Goal: Task Accomplishment & Management: Manage account settings

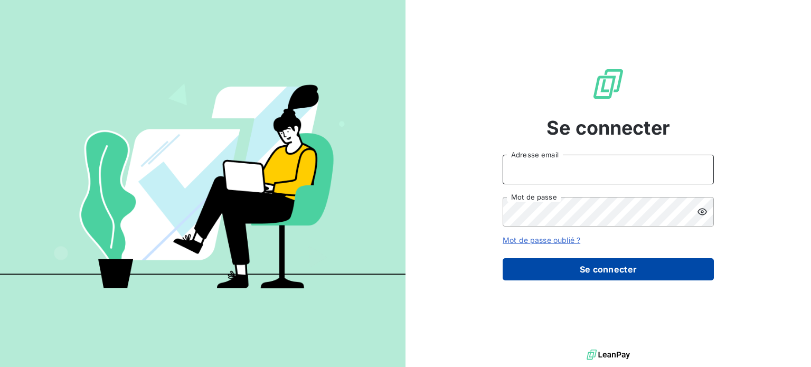
type input "abolzinger@lorca.fr"
click at [572, 264] on button "Se connecter" at bounding box center [608, 269] width 211 height 22
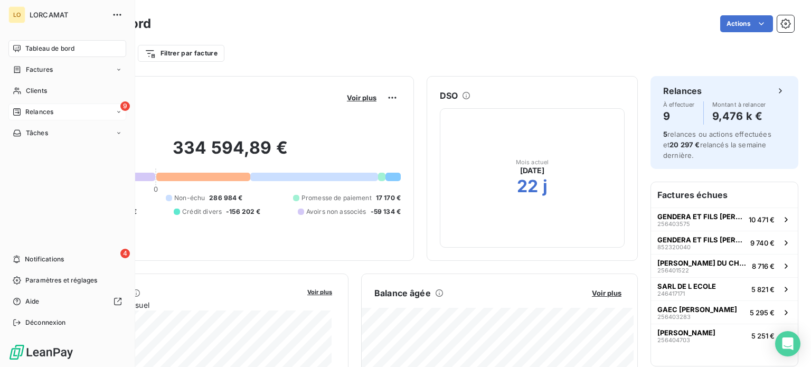
click at [22, 109] on div "Relances" at bounding box center [33, 112] width 41 height 10
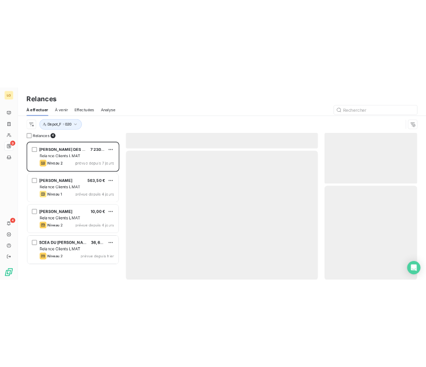
scroll to position [256, 168]
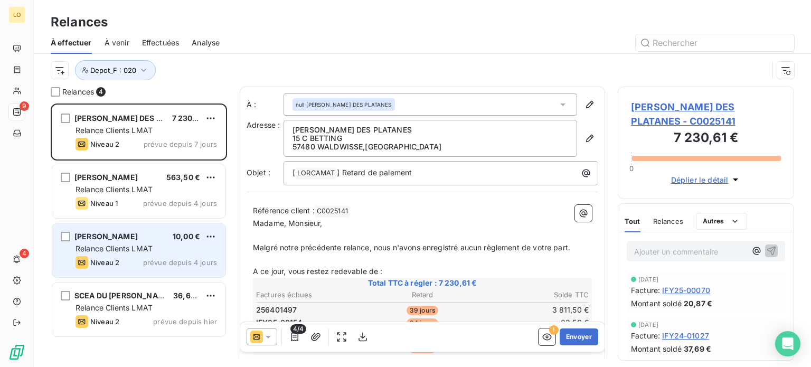
click at [183, 240] on span "10,00 €" at bounding box center [186, 236] width 27 height 9
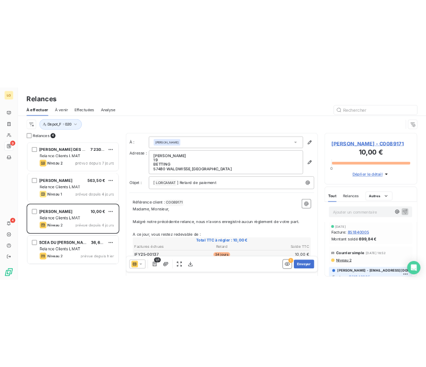
scroll to position [256, 72]
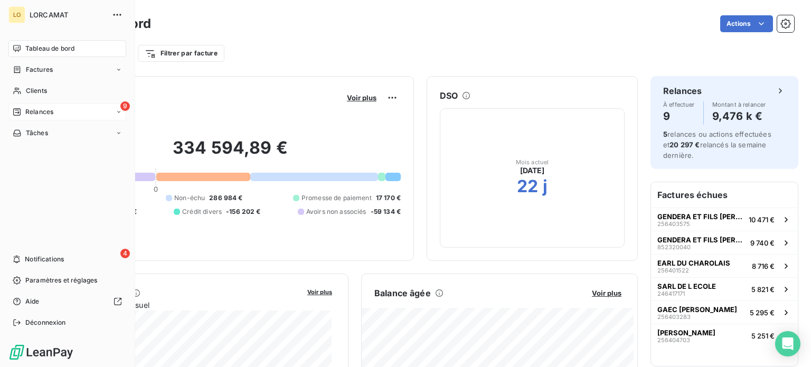
click at [28, 108] on span "Relances" at bounding box center [39, 112] width 28 height 10
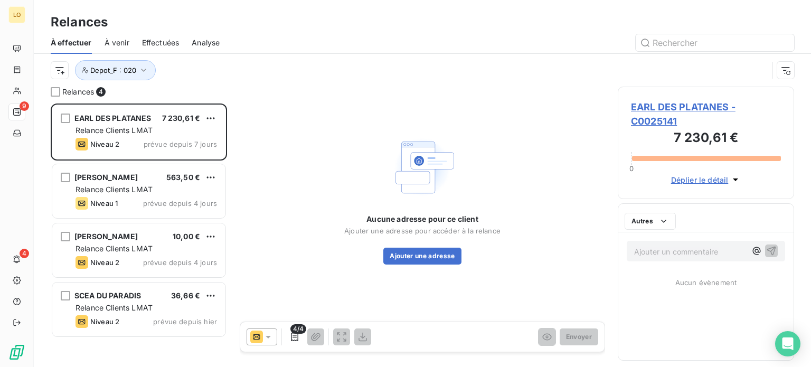
scroll to position [256, 168]
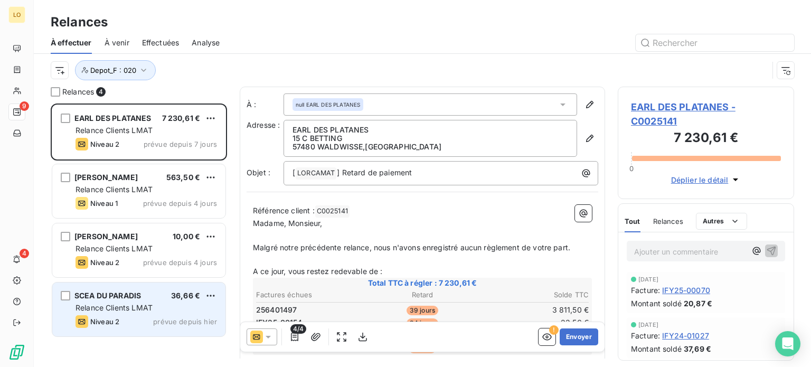
click at [161, 304] on div "Relance Clients LMAT" at bounding box center [147, 308] width 142 height 11
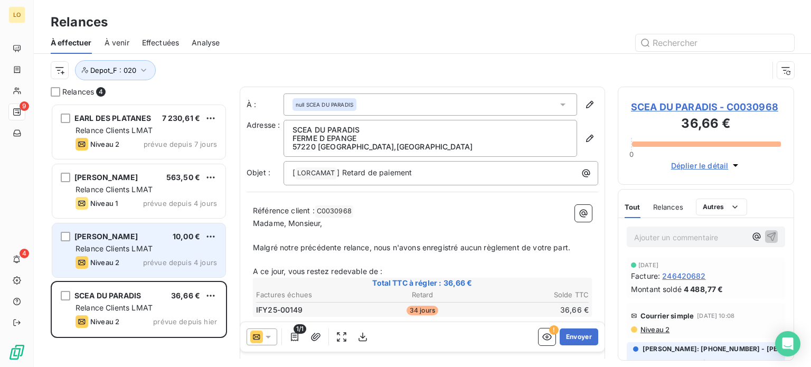
click at [171, 238] on div "STREIT GILBERT 10,00 €" at bounding box center [147, 237] width 142 height 10
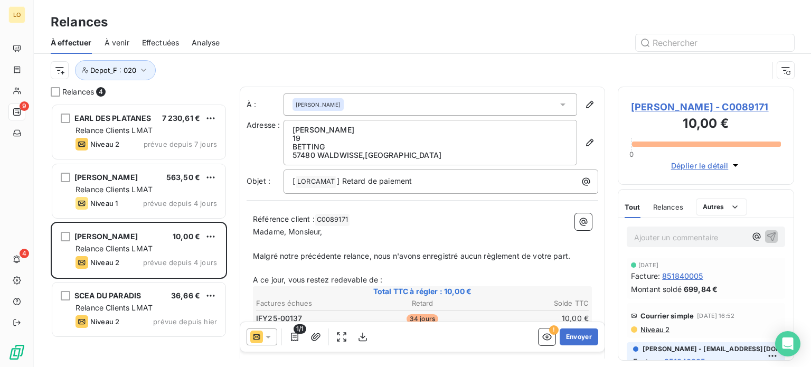
click at [212, 236] on html "LO 9 4 Relances À effectuer À venir Effectuées Analyse Depot_F : 020 Relances 4…" at bounding box center [405, 183] width 811 height 367
click at [176, 278] on div "Passer cette action" at bounding box center [165, 276] width 95 height 17
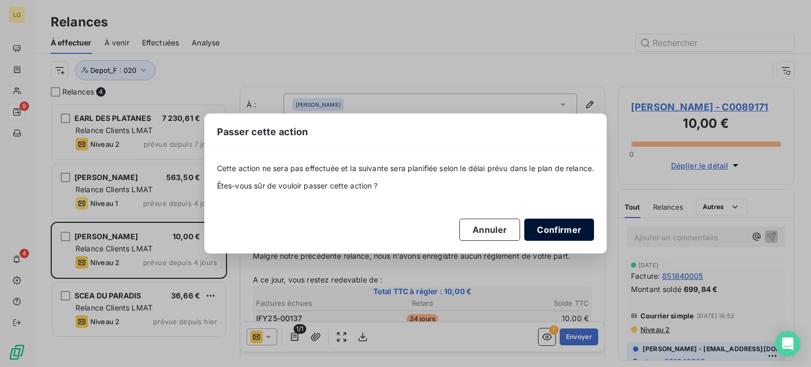
click at [559, 233] on button "Confirmer" at bounding box center [559, 230] width 70 height 22
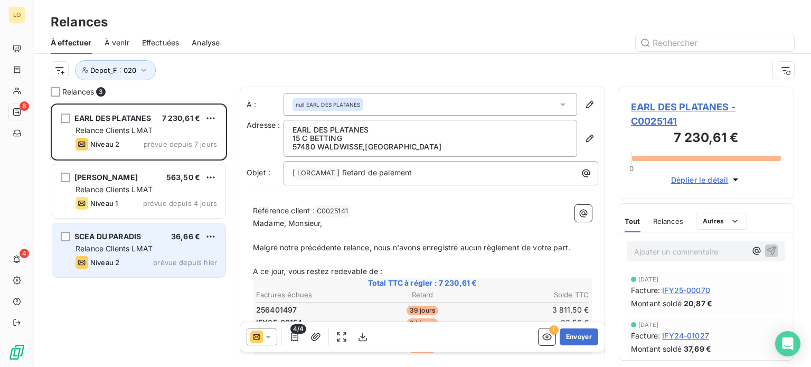
click at [152, 248] on span "Relance Clients LMAT" at bounding box center [114, 248] width 77 height 9
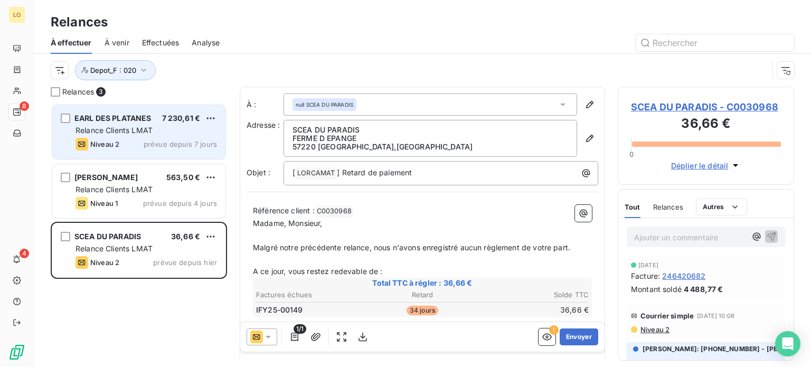
click at [165, 133] on div "Relance Clients LMAT" at bounding box center [147, 130] width 142 height 11
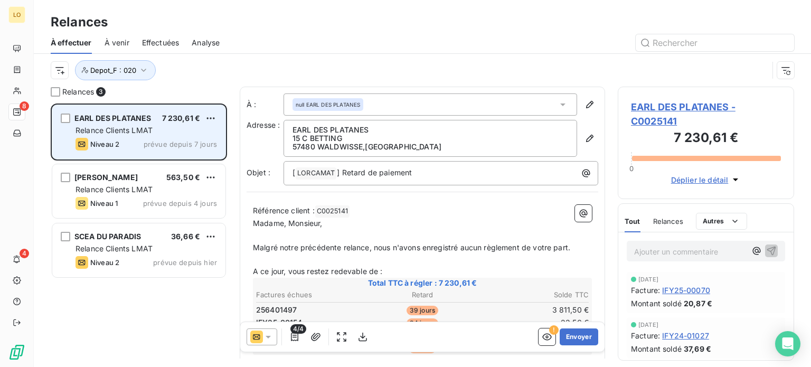
click at [162, 135] on div "Relance Clients LMAT" at bounding box center [147, 130] width 142 height 11
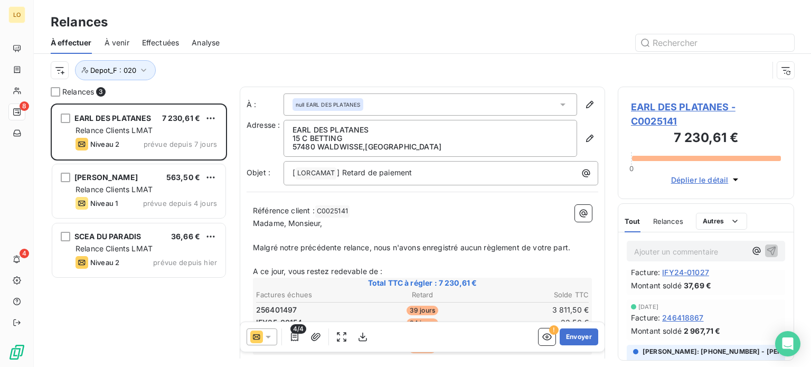
scroll to position [116, 0]
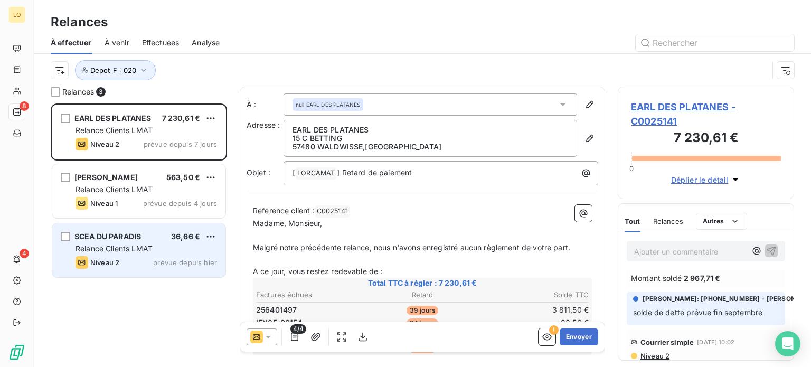
click at [116, 245] on span "Relance Clients LMAT" at bounding box center [114, 248] width 77 height 9
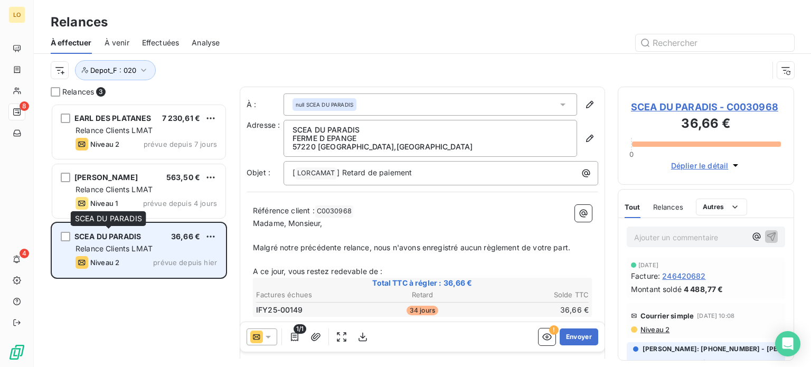
click at [124, 240] on span "SCEA DU [PERSON_NAME]" at bounding box center [107, 236] width 67 height 9
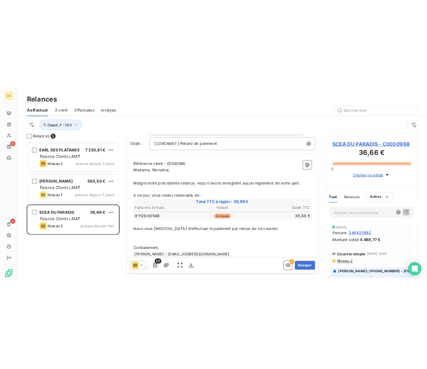
scroll to position [84, 0]
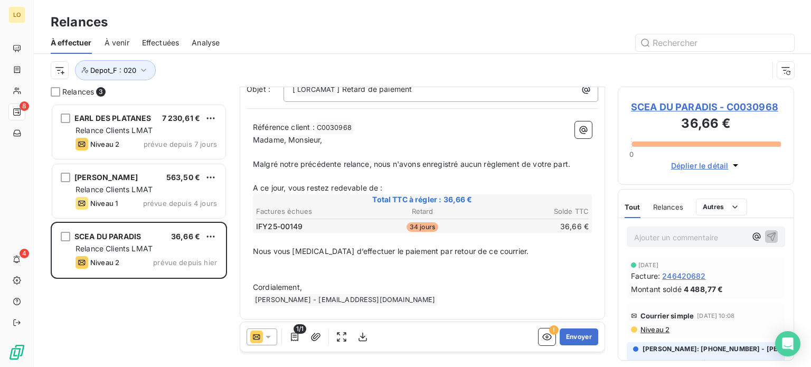
drag, startPoint x: 416, startPoint y: 16, endPoint x: 239, endPoint y: -15, distance: 179.7
click at [239, 0] on html "LO 8 4 Relances À effectuer À venir Effectuées Analyse Depot_F : 020 Relances 3…" at bounding box center [405, 183] width 811 height 367
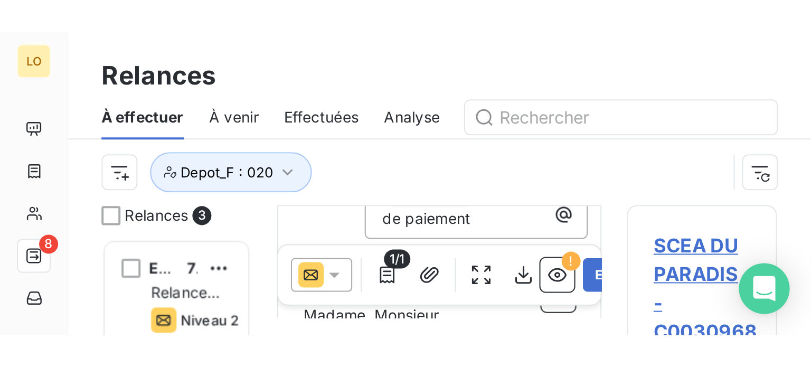
scroll to position [256, 168]
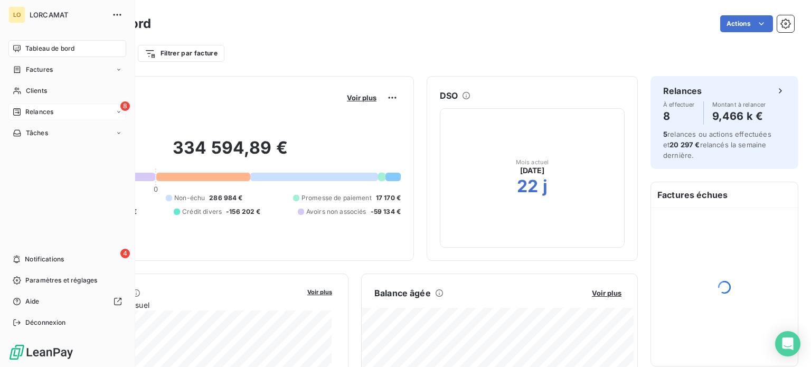
click at [27, 108] on span "Relances" at bounding box center [39, 112] width 28 height 10
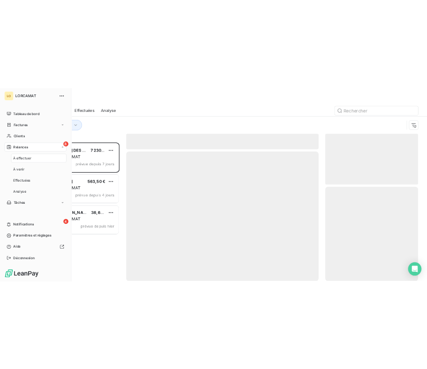
scroll to position [256, 168]
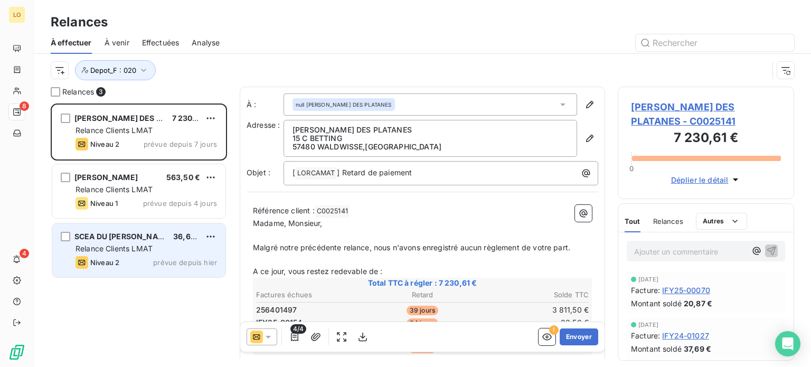
click at [150, 250] on span "Relance Clients LMAT" at bounding box center [114, 248] width 77 height 9
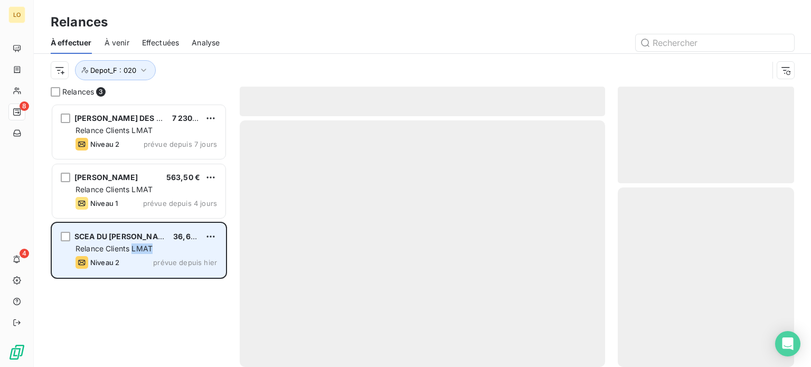
click at [150, 250] on span "Relance Clients LMAT" at bounding box center [114, 248] width 77 height 9
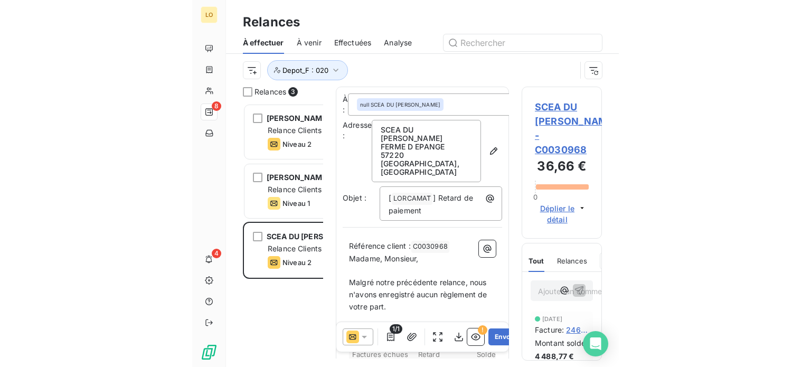
scroll to position [256, 168]
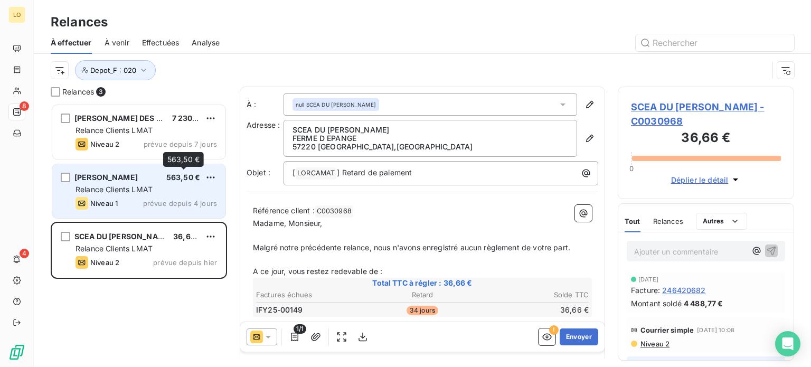
click at [171, 179] on span "563,50 €" at bounding box center [183, 177] width 34 height 9
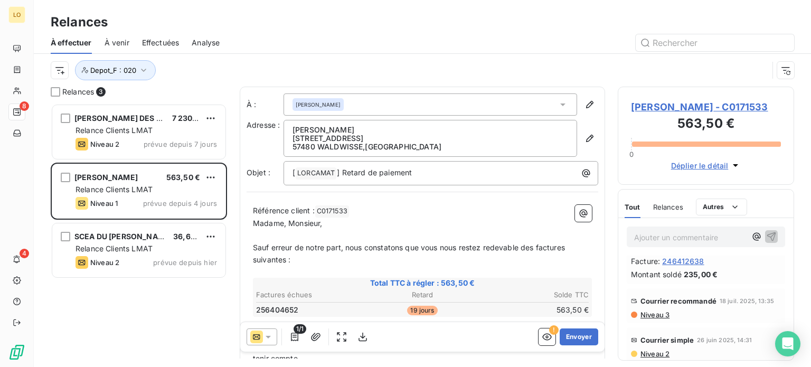
scroll to position [109, 0]
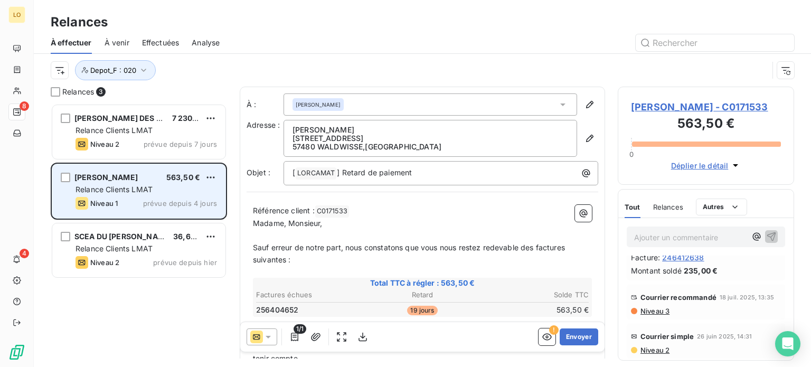
click at [171, 187] on div "Relance Clients LMAT" at bounding box center [147, 189] width 142 height 11
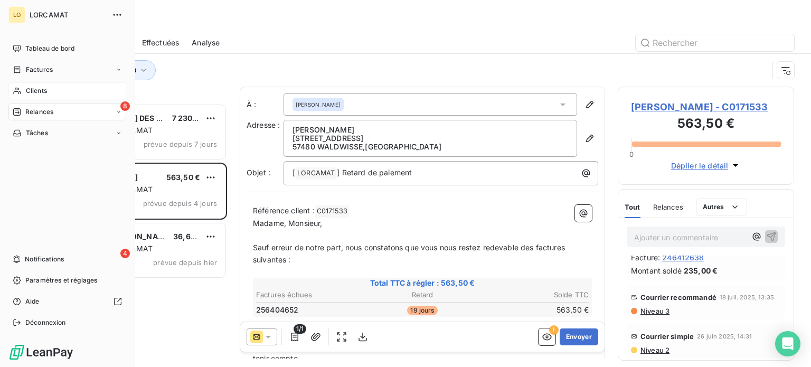
click at [21, 93] on icon at bounding box center [16, 91] width 7 height 7
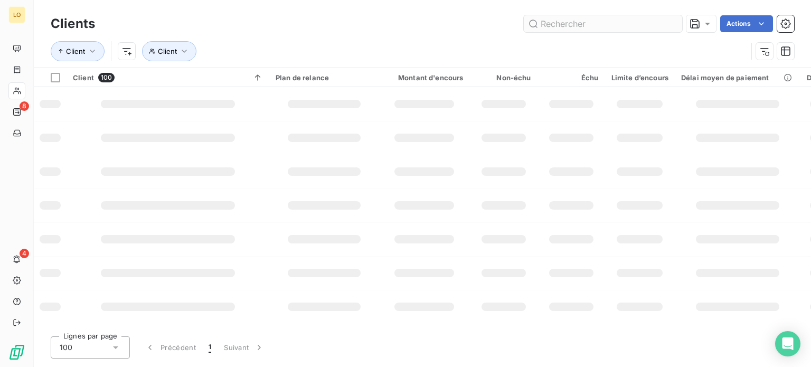
click at [585, 24] on input "text" at bounding box center [603, 23] width 158 height 17
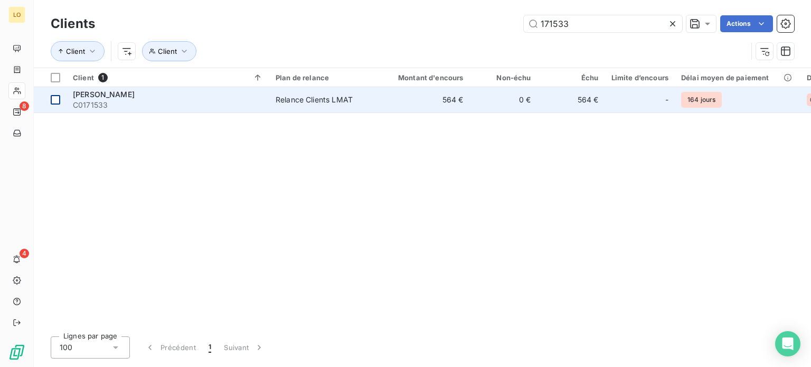
type input "171533"
click at [58, 99] on div at bounding box center [56, 100] width 10 height 10
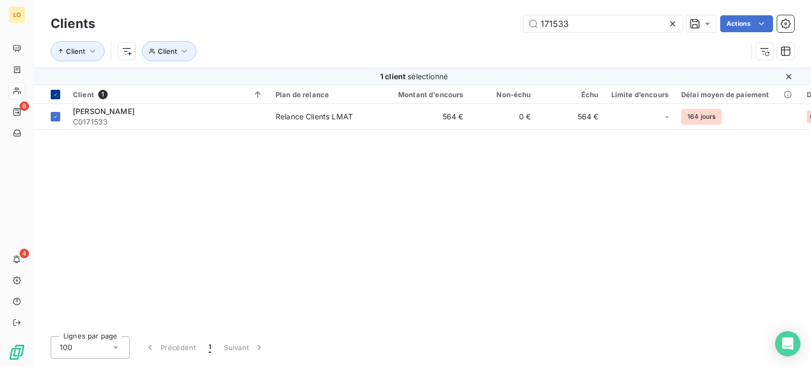
click at [58, 99] on th at bounding box center [50, 94] width 33 height 19
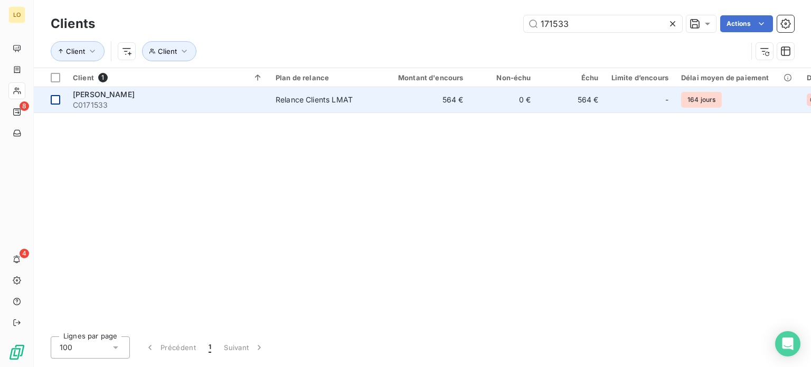
click at [53, 97] on div at bounding box center [56, 100] width 10 height 10
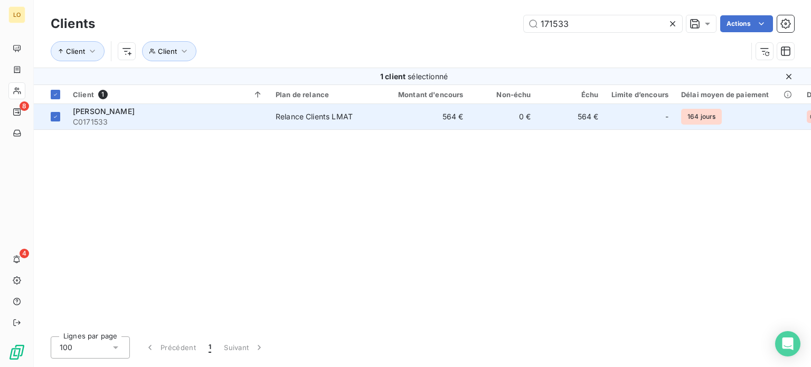
click at [111, 112] on span "[PERSON_NAME]" at bounding box center [104, 111] width 62 height 9
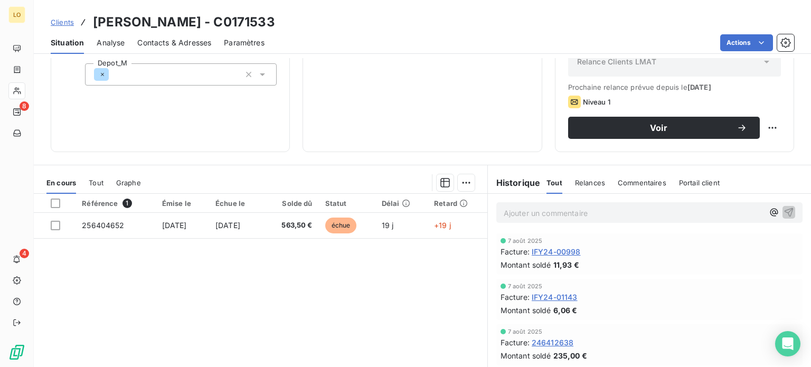
scroll to position [158, 0]
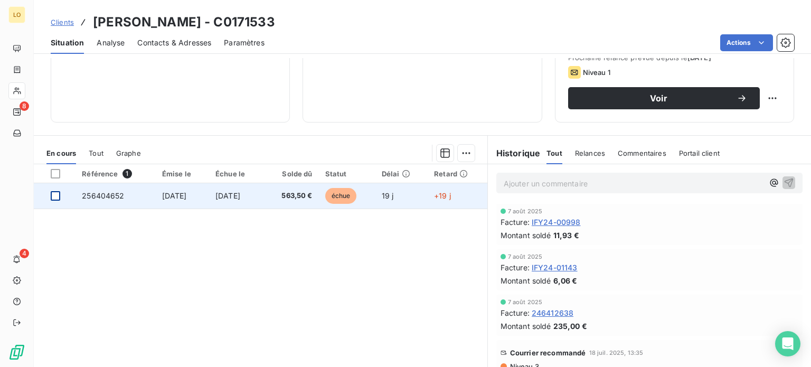
click at [56, 193] on div at bounding box center [56, 196] width 10 height 10
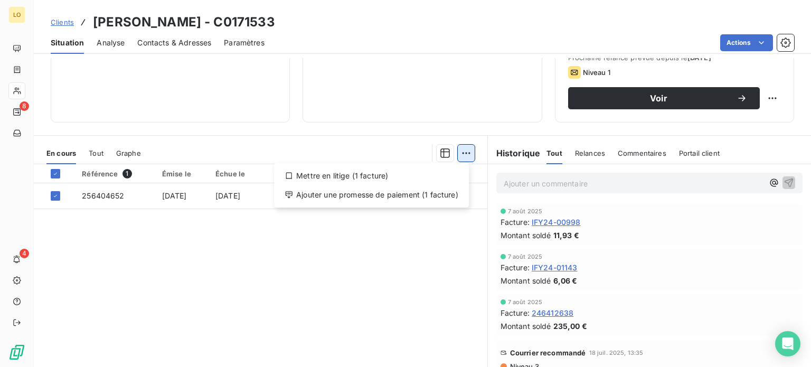
click at [462, 149] on html "LO 8 4 Clients [PERSON_NAME] - C0171533 Situation Analyse Contacts & Adresses P…" at bounding box center [405, 183] width 811 height 367
click at [426, 194] on div "Ajouter une promesse de paiement (1 facture)" at bounding box center [371, 194] width 186 height 17
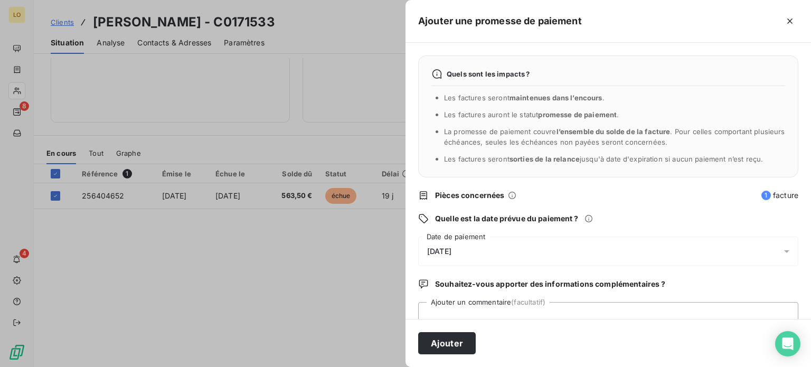
click at [451, 248] on span "[DATE]" at bounding box center [439, 251] width 24 height 8
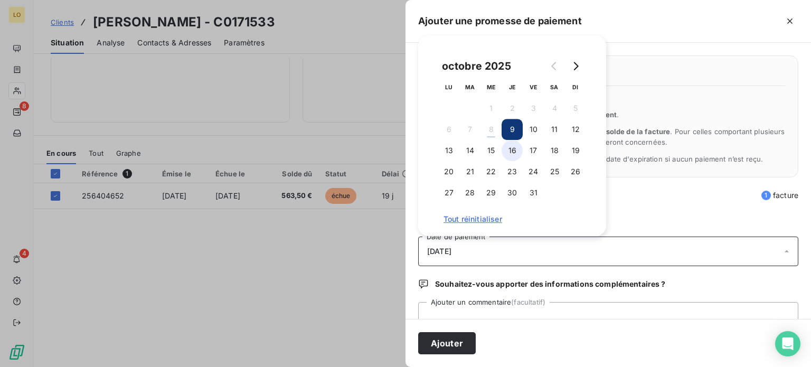
click at [510, 147] on button "16" at bounding box center [512, 150] width 21 height 21
click at [440, 311] on textarea "Ajouter un commentaire (facultatif)" at bounding box center [608, 322] width 380 height 40
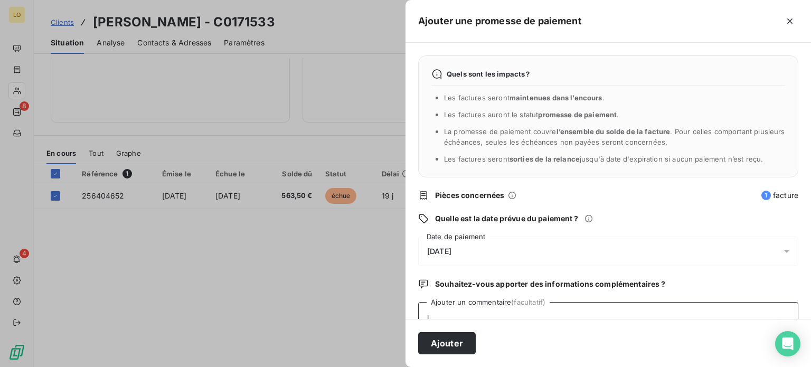
scroll to position [3, 0]
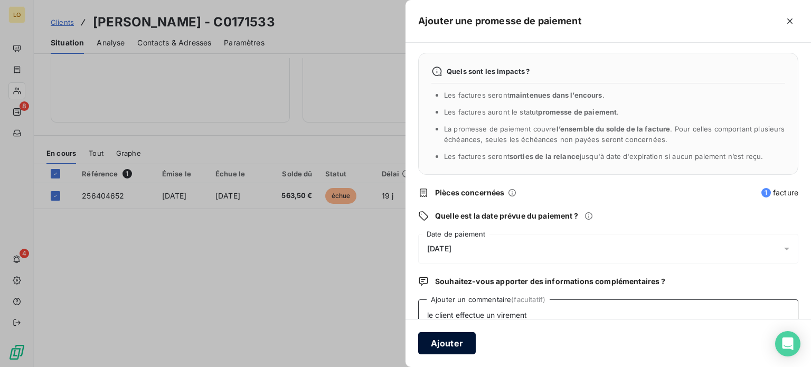
type textarea "le client effectue un virement"
click at [458, 346] on button "Ajouter" at bounding box center [447, 343] width 58 height 22
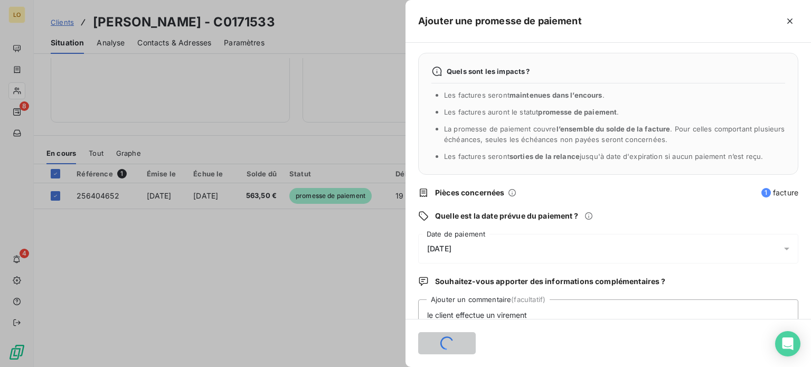
scroll to position [153, 0]
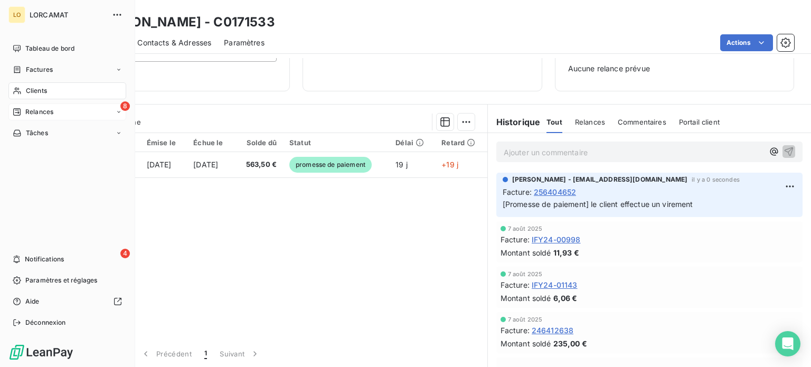
click at [39, 112] on span "Relances" at bounding box center [39, 112] width 28 height 10
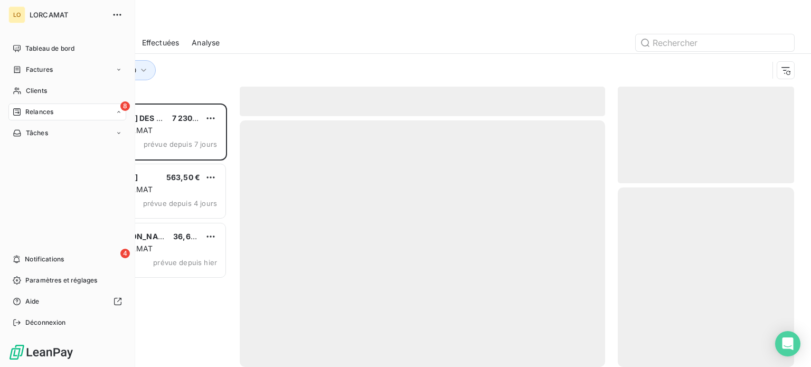
scroll to position [256, 168]
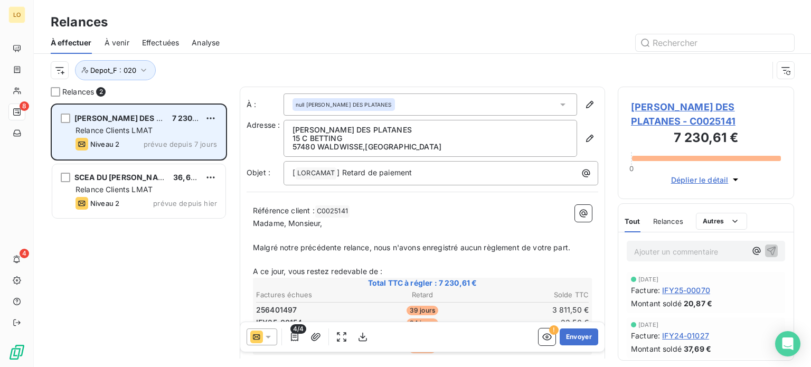
click at [154, 125] on div "Relance Clients LMAT" at bounding box center [147, 130] width 142 height 11
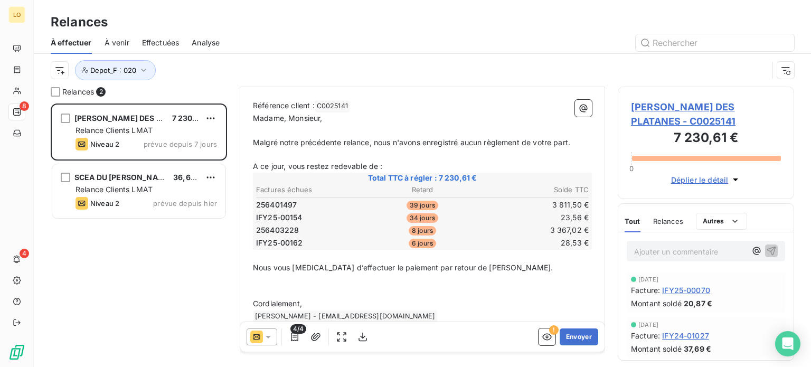
scroll to position [122, 0]
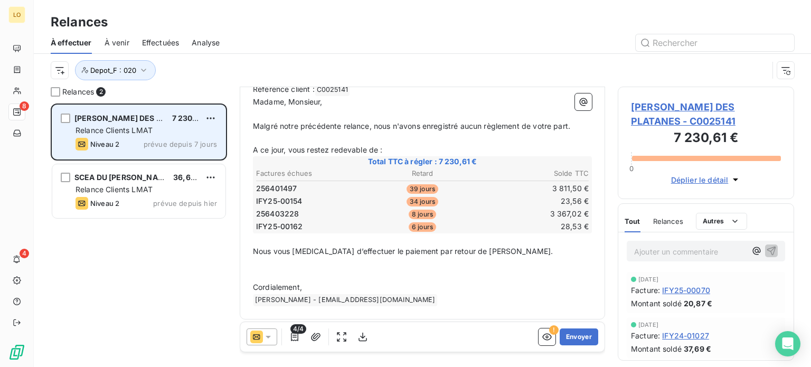
click at [136, 134] on span "Relance Clients LMAT" at bounding box center [114, 130] width 77 height 9
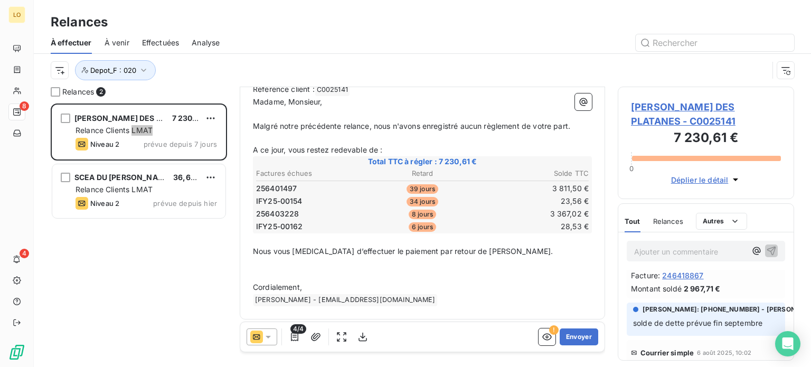
scroll to position [53, 0]
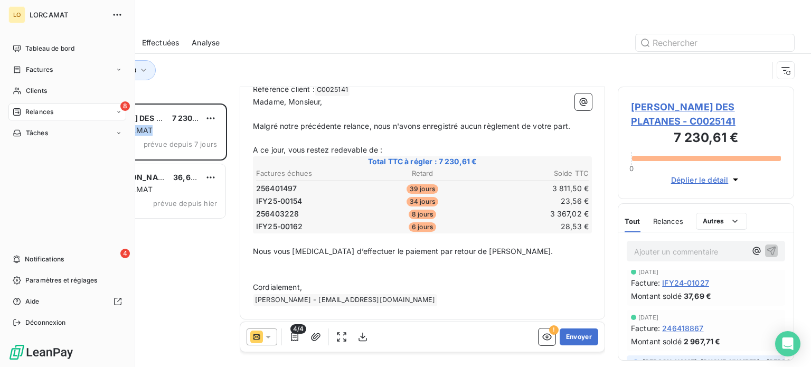
click at [71, 115] on div "8 Relances" at bounding box center [67, 111] width 118 height 17
click at [65, 153] on div "À venir" at bounding box center [73, 154] width 105 height 17
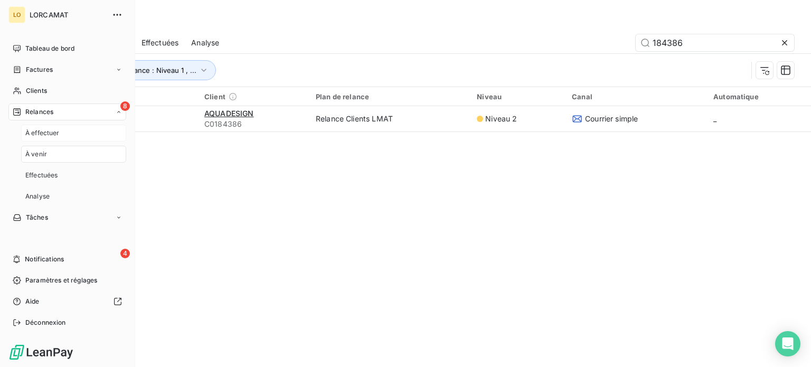
click at [53, 134] on span "À effectuer" at bounding box center [42, 133] width 34 height 10
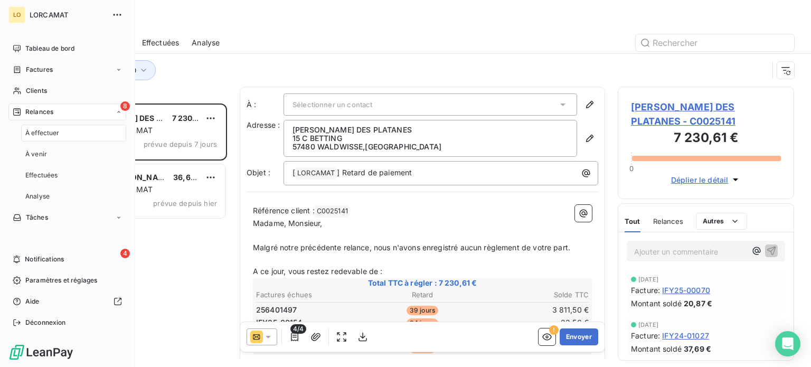
scroll to position [256, 168]
click at [123, 103] on span "8" at bounding box center [125, 106] width 10 height 10
click at [27, 111] on span "Relances" at bounding box center [39, 112] width 28 height 10
click at [51, 155] on div "À venir" at bounding box center [73, 154] width 105 height 17
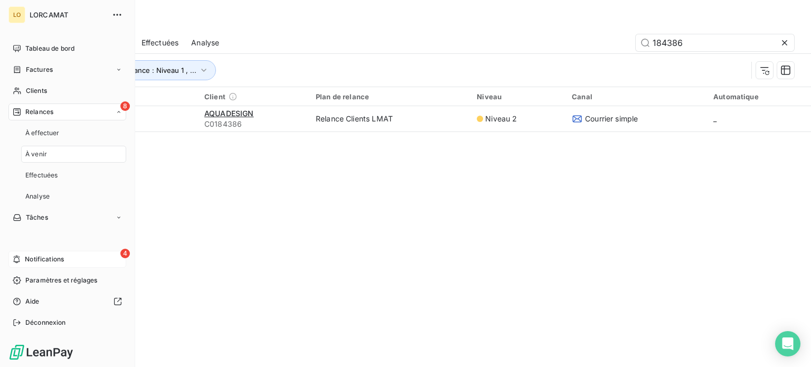
click at [124, 251] on span "4" at bounding box center [125, 254] width 10 height 10
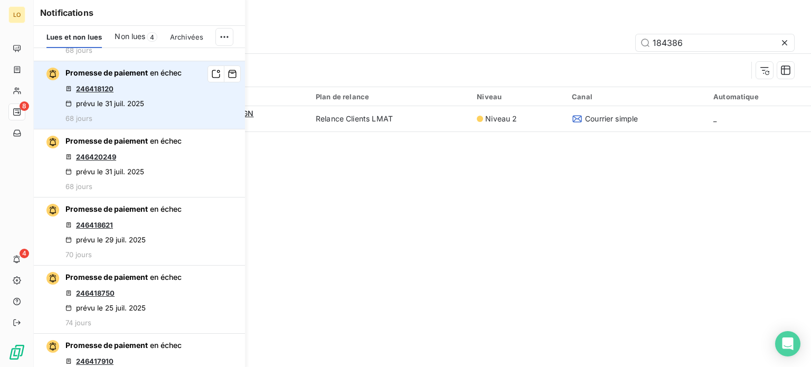
scroll to position [1214, 0]
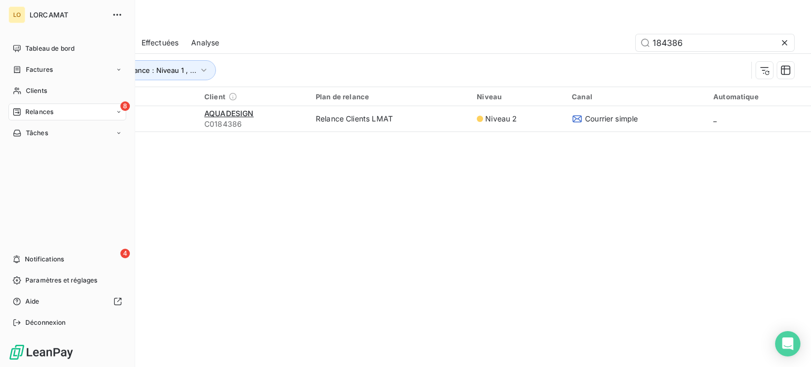
click at [25, 111] on span "Relances" at bounding box center [39, 112] width 28 height 10
click at [38, 128] on span "À effectuer" at bounding box center [42, 133] width 34 height 10
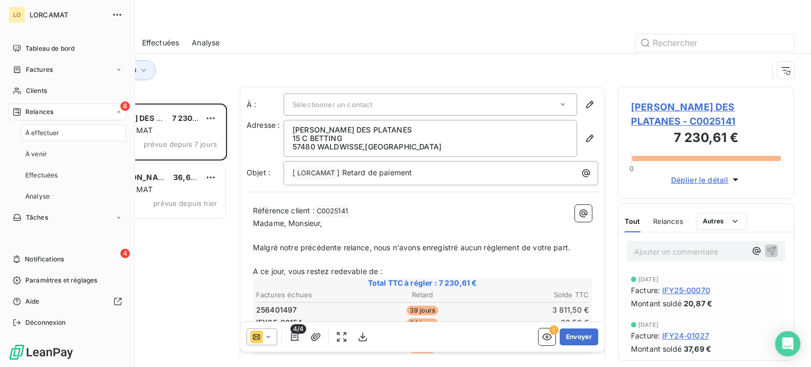
scroll to position [256, 168]
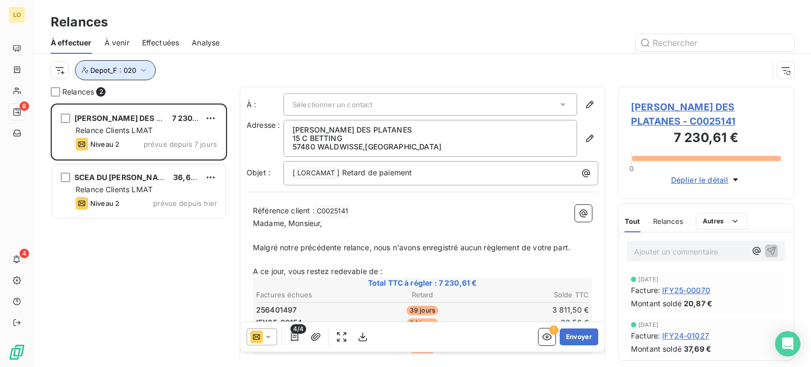
click at [143, 71] on icon "button" at bounding box center [143, 70] width 5 height 3
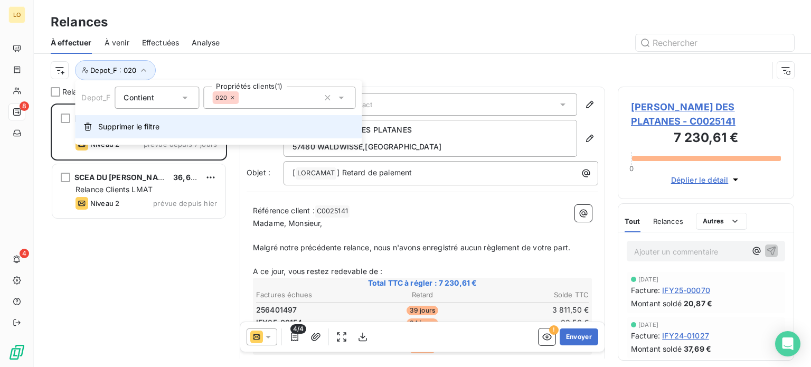
click at [129, 127] on span "Supprimer le filtre" at bounding box center [128, 126] width 61 height 11
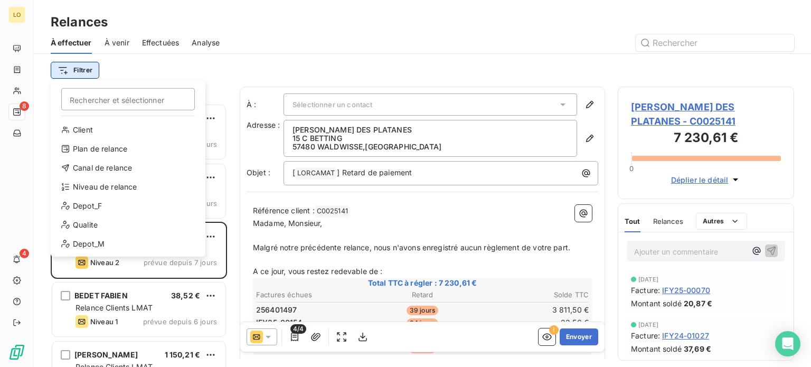
click at [86, 67] on html "LO 8 4 Relances À effectuer À venir Effectuées Analyse Filtrer Rechercher et sé…" at bounding box center [405, 183] width 811 height 367
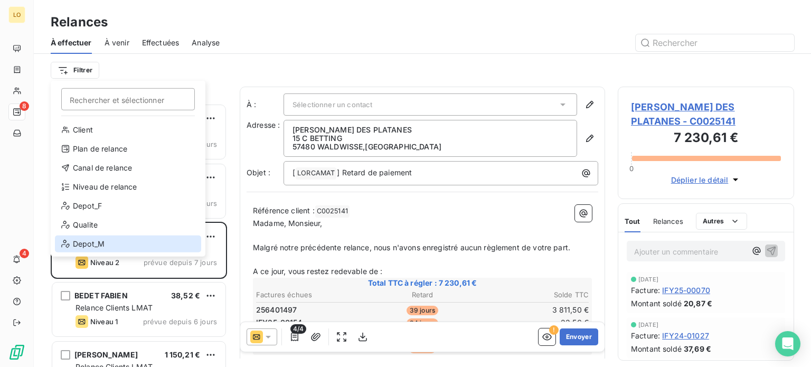
click at [93, 242] on div "Depot_M" at bounding box center [128, 243] width 146 height 17
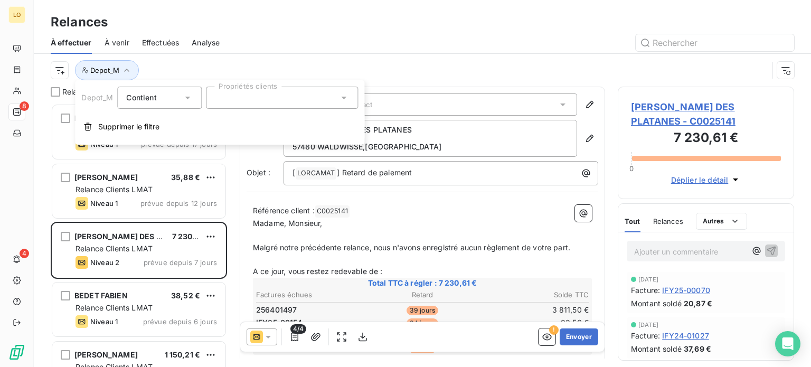
click at [341, 98] on icon at bounding box center [343, 97] width 11 height 11
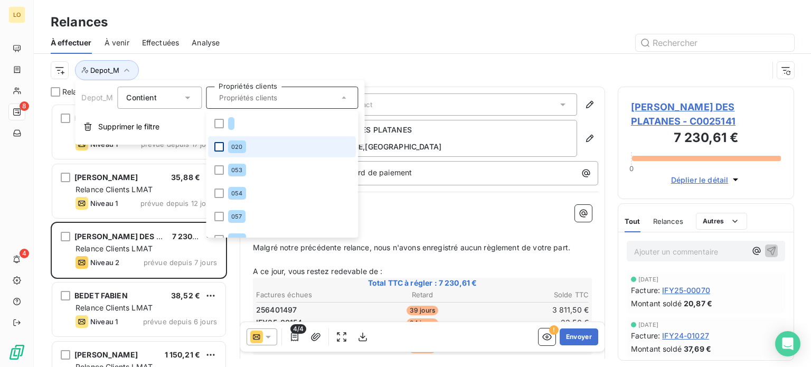
click at [222, 145] on div at bounding box center [219, 147] width 10 height 10
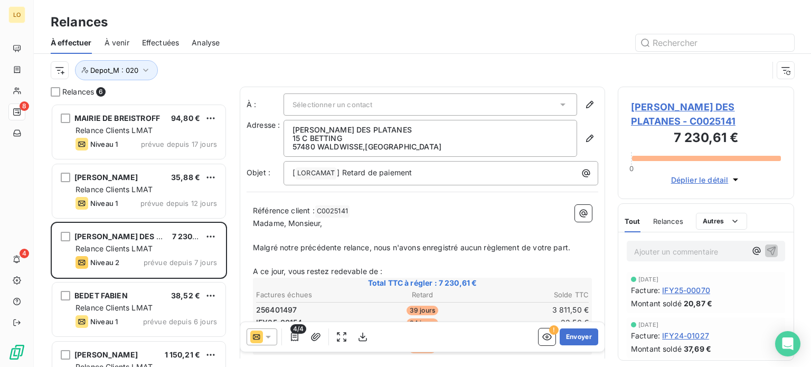
click at [377, 41] on div at bounding box center [513, 42] width 562 height 17
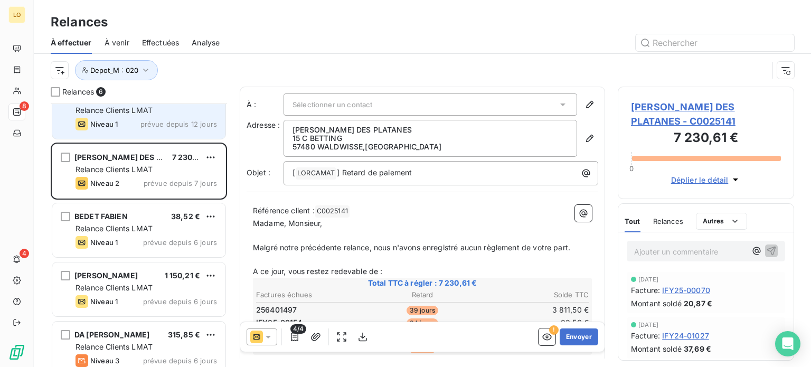
scroll to position [91, 0]
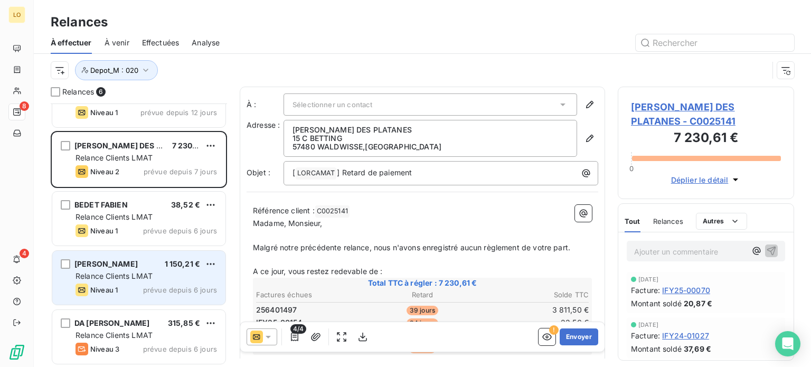
click at [139, 262] on div "DOMANGE DAVY 1 150,21 €" at bounding box center [147, 264] width 142 height 10
